Goal: Transaction & Acquisition: Obtain resource

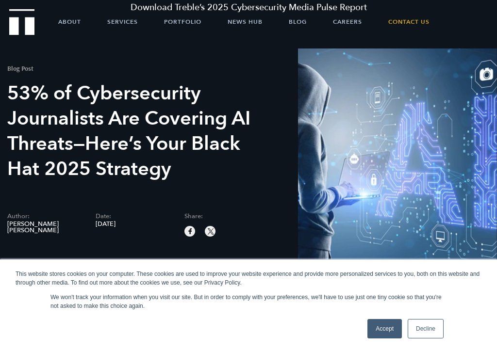
click at [493, 5] on link "Download Treble’s 2025 Cybersecurity Media Pulse Report" at bounding box center [248, 8] width 497 height 16
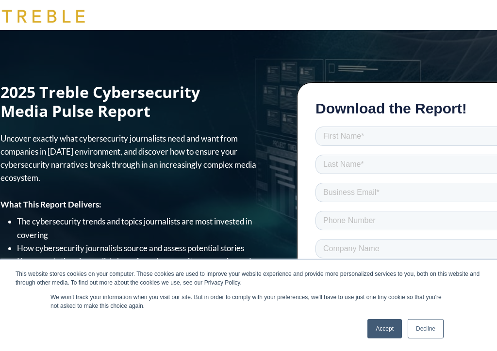
click at [494, 6] on div at bounding box center [248, 15] width 497 height 30
click at [495, 11] on div at bounding box center [248, 15] width 497 height 30
click at [491, 51] on div at bounding box center [248, 202] width 497 height 344
click at [487, 49] on div at bounding box center [248, 202] width 497 height 344
click at [484, 54] on div at bounding box center [248, 202] width 497 height 344
